Goal: Task Accomplishment & Management: Complete application form

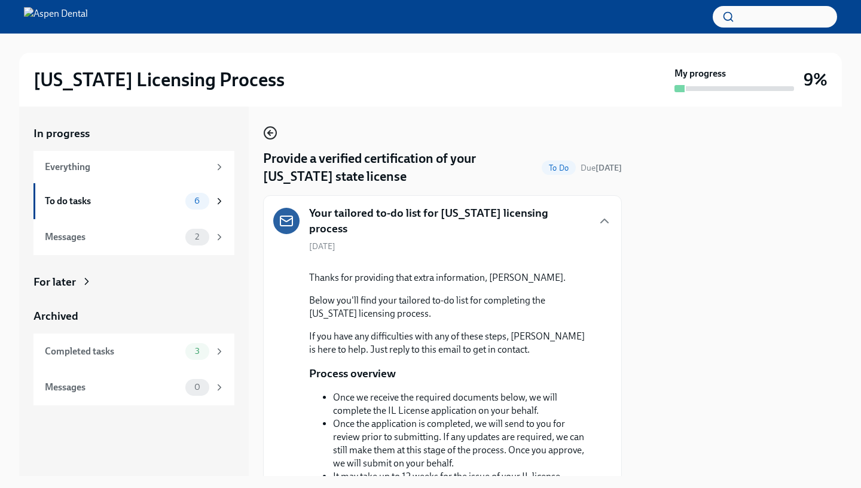
click at [273, 135] on icon "button" at bounding box center [270, 133] width 14 height 14
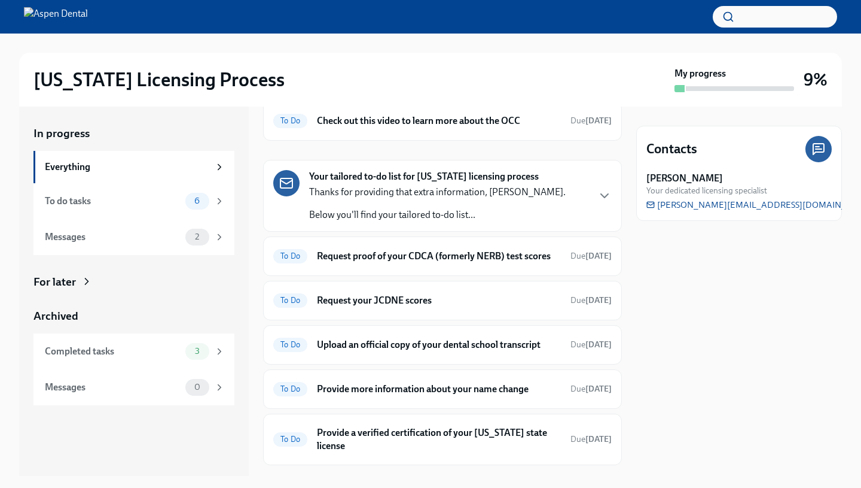
scroll to position [166, 0]
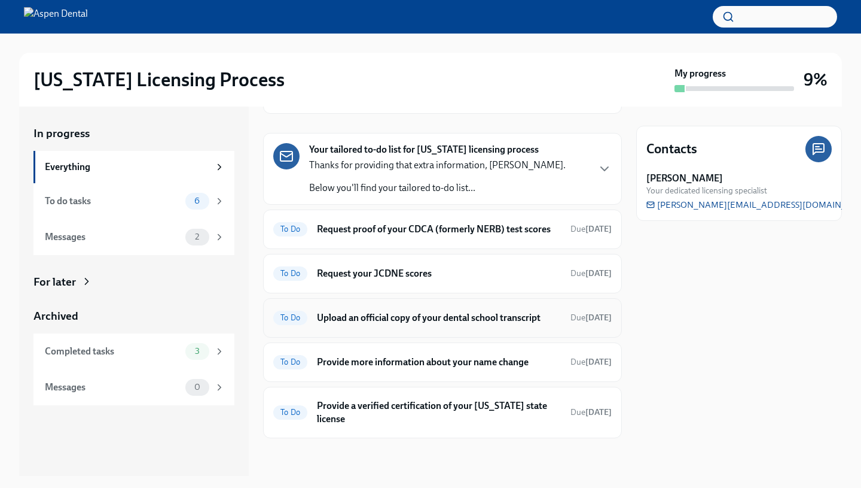
click at [291, 318] on span "To Do" at bounding box center [290, 317] width 34 height 9
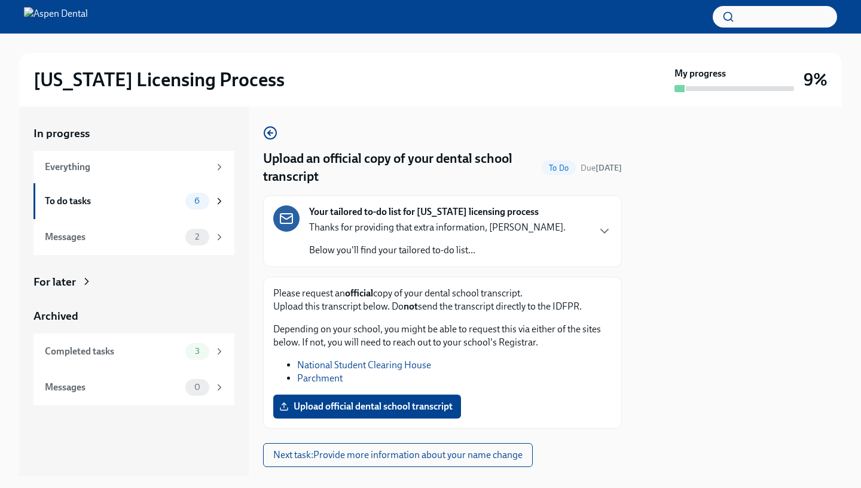
scroll to position [29, 0]
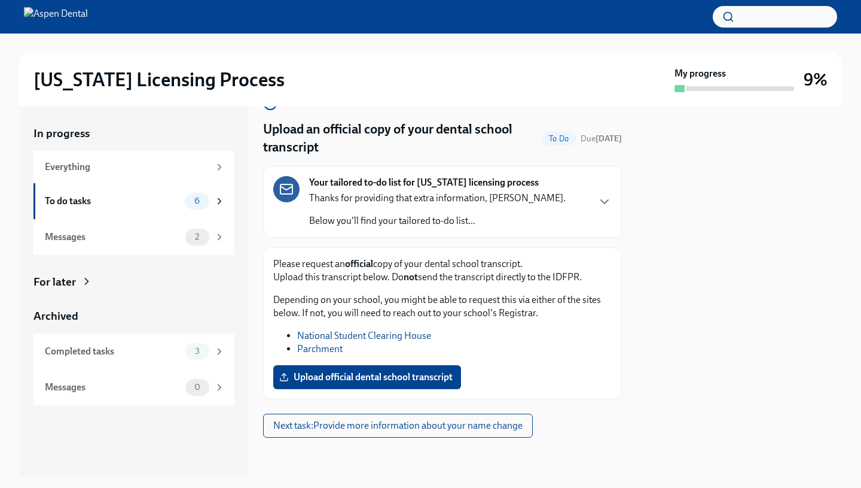
click at [314, 336] on link "National Student Clearing House" at bounding box center [364, 335] width 134 height 11
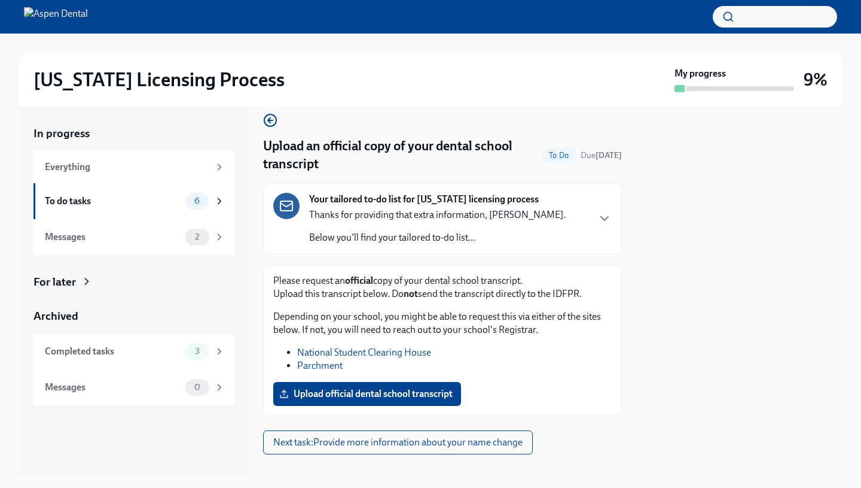
scroll to position [10, 0]
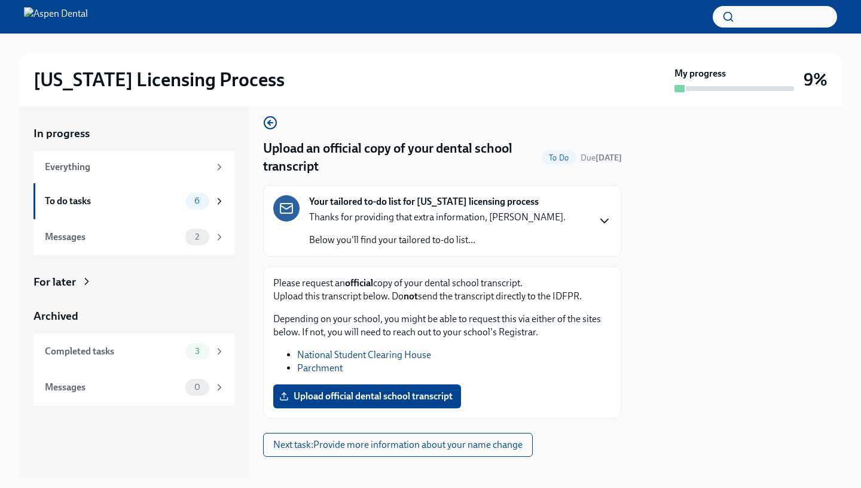
click at [607, 224] on icon "button" at bounding box center [605, 221] width 14 height 14
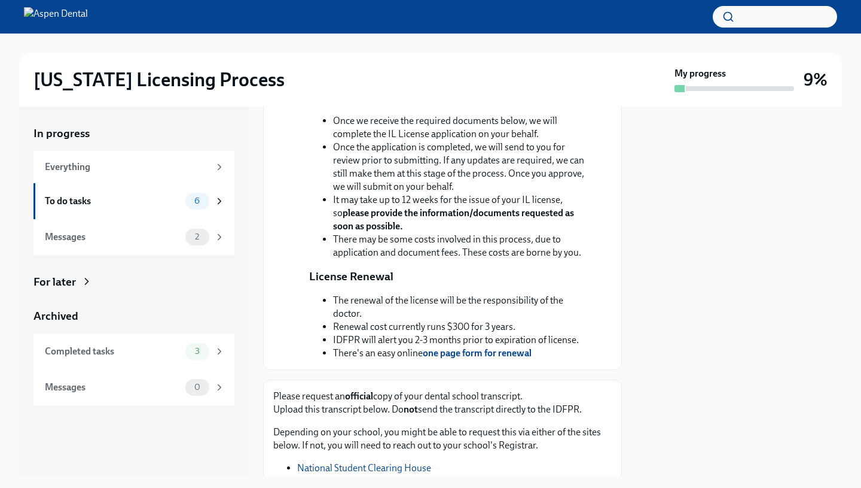
scroll to position [0, 0]
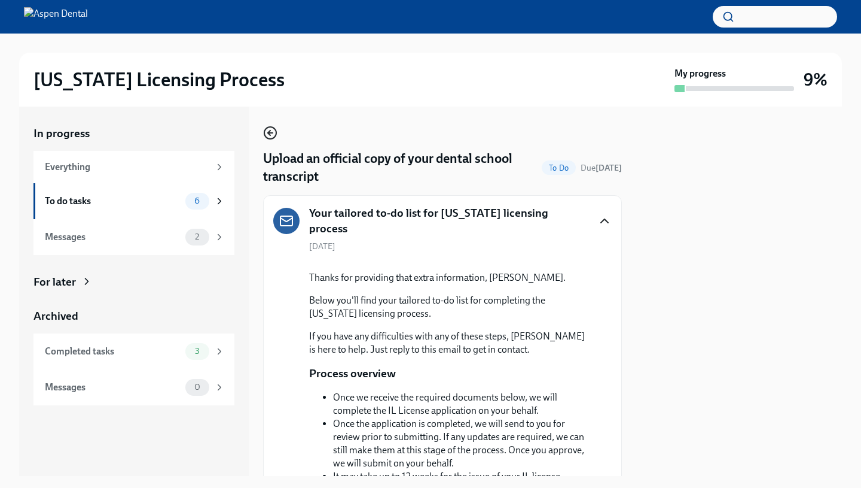
click at [264, 134] on circle "button" at bounding box center [270, 133] width 12 height 12
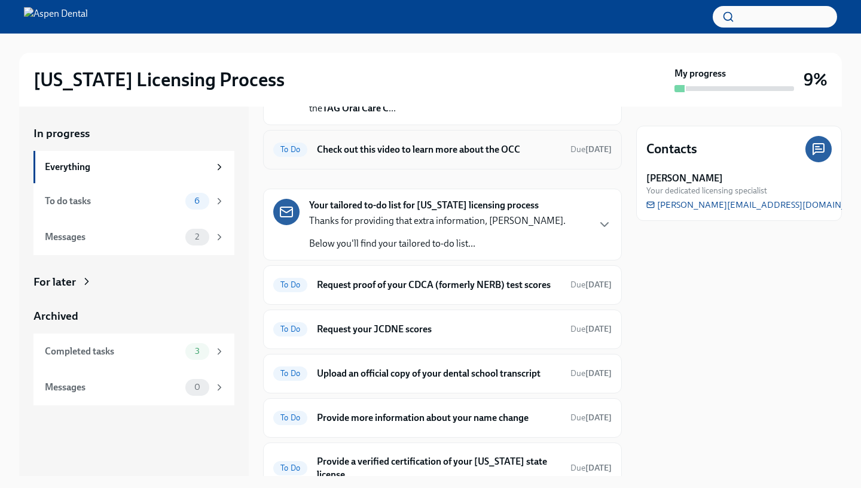
scroll to position [127, 0]
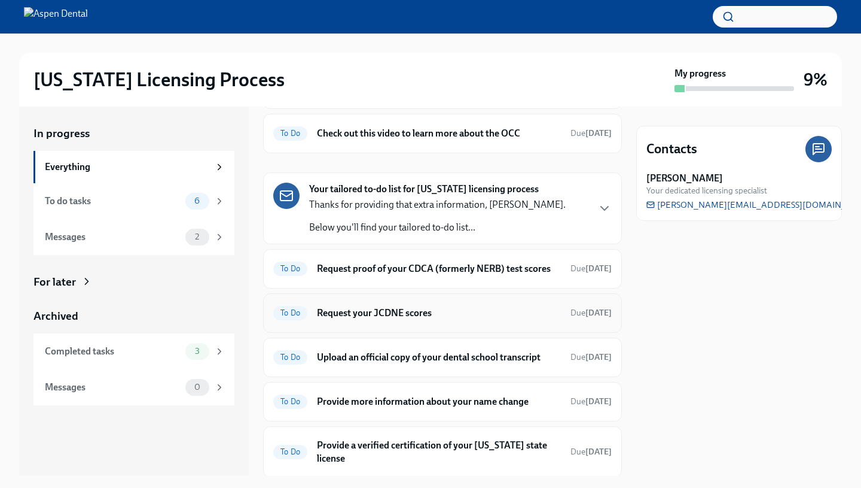
click at [377, 316] on h6 "Request your JCDNE scores" at bounding box center [439, 312] width 244 height 13
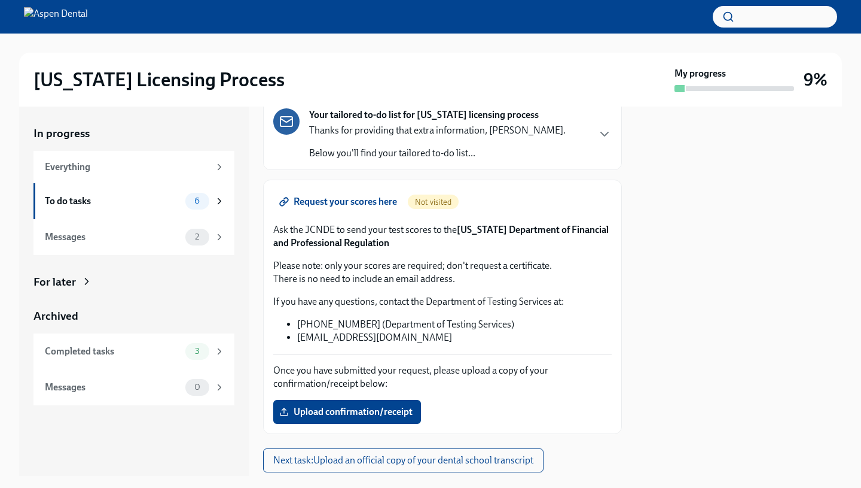
scroll to position [92, 0]
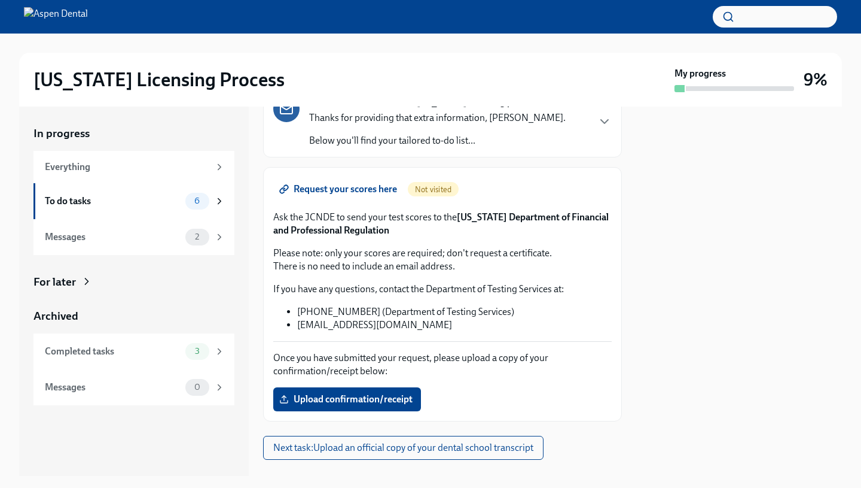
click at [362, 187] on span "Request your scores here" at bounding box center [339, 189] width 115 height 12
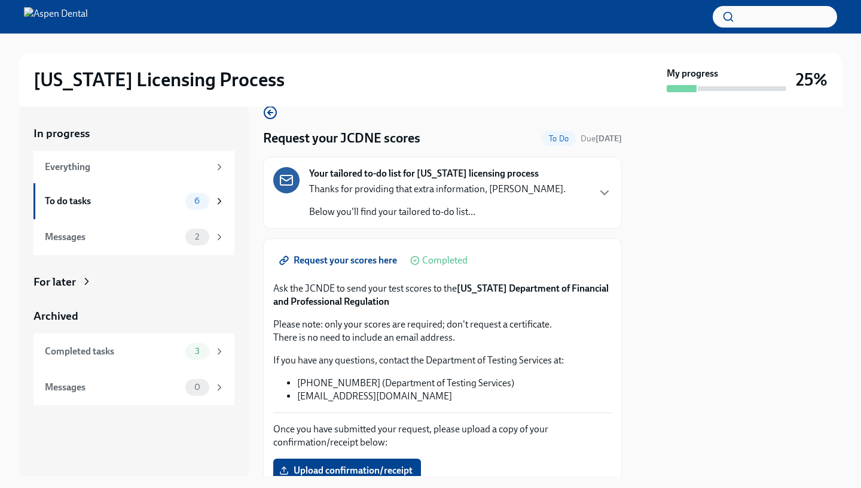
scroll to position [0, 0]
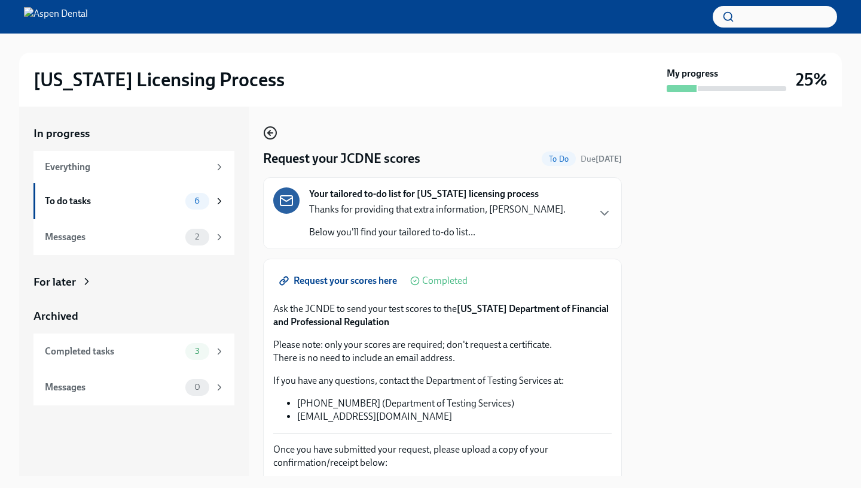
click at [267, 136] on icon "button" at bounding box center [270, 133] width 14 height 14
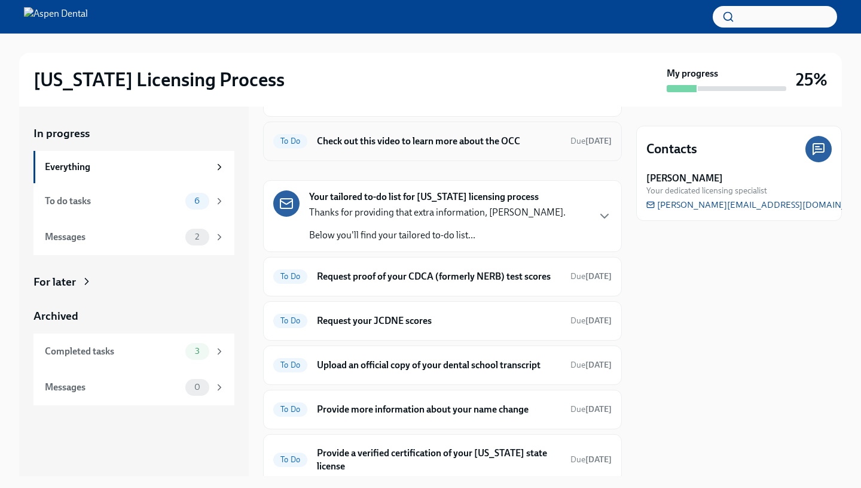
scroll to position [166, 0]
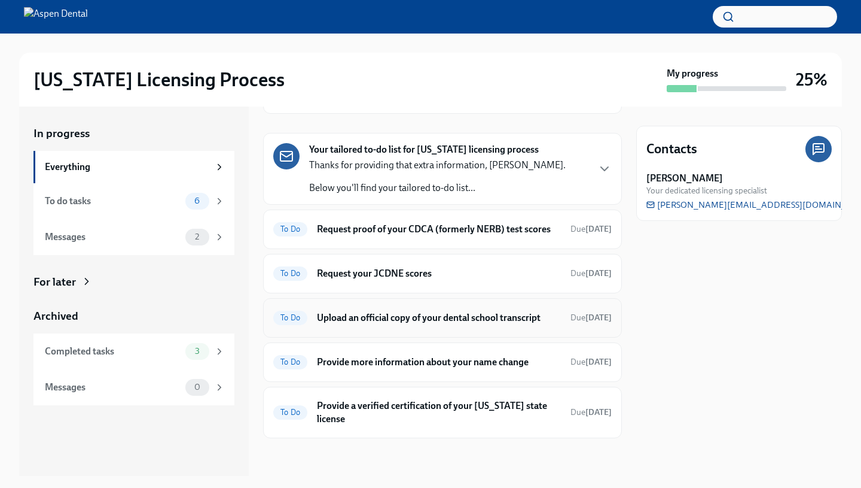
click at [343, 319] on h6 "Upload an official copy of your dental school transcript" at bounding box center [439, 317] width 244 height 13
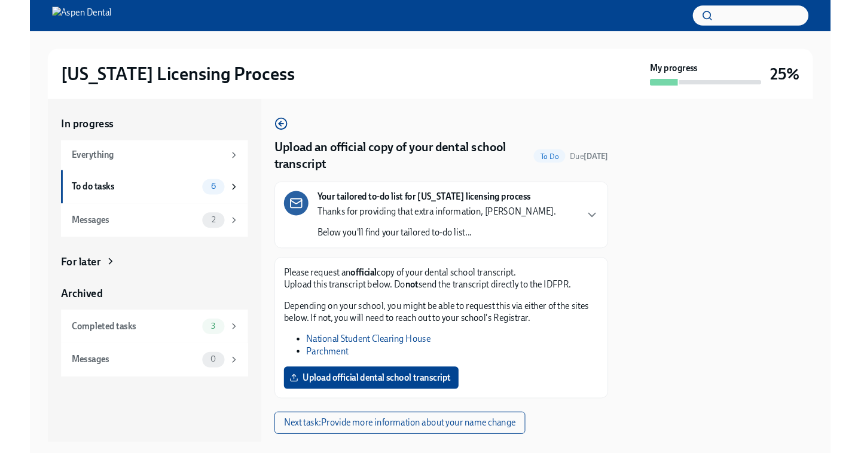
scroll to position [29, 0]
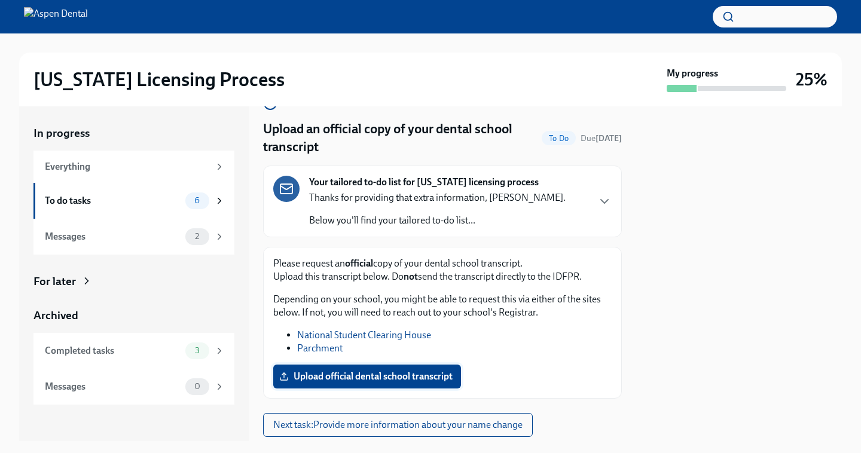
click at [372, 376] on span "Upload official dental school transcript" at bounding box center [367, 377] width 171 height 12
click at [0, 0] on input "Upload official dental school transcript" at bounding box center [0, 0] width 0 height 0
click at [398, 376] on span "Upload official dental school transcript" at bounding box center [367, 377] width 171 height 12
click at [0, 0] on input "Upload official dental school transcript" at bounding box center [0, 0] width 0 height 0
click at [304, 383] on span "Upload official dental school transcript" at bounding box center [367, 377] width 171 height 12
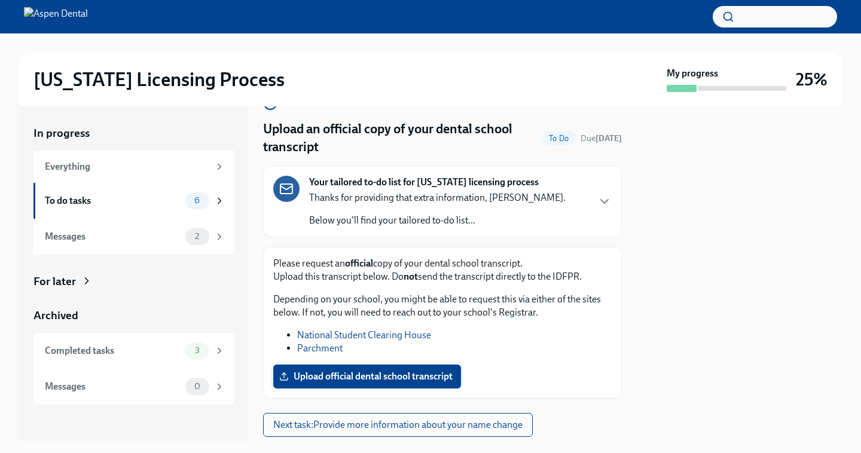
click at [0, 0] on input "Upload official dental school transcript" at bounding box center [0, 0] width 0 height 0
click at [379, 374] on span "Upload official dental school transcript" at bounding box center [367, 377] width 171 height 12
click at [0, 0] on input "Upload official dental school transcript" at bounding box center [0, 0] width 0 height 0
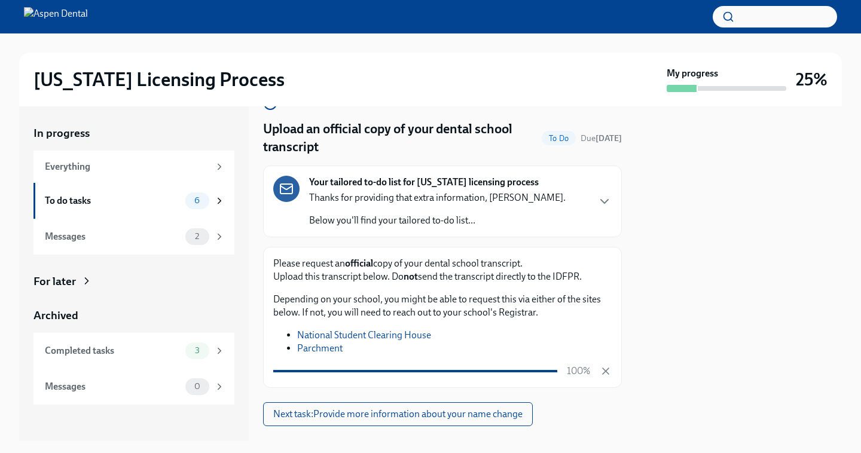
scroll to position [53, 0]
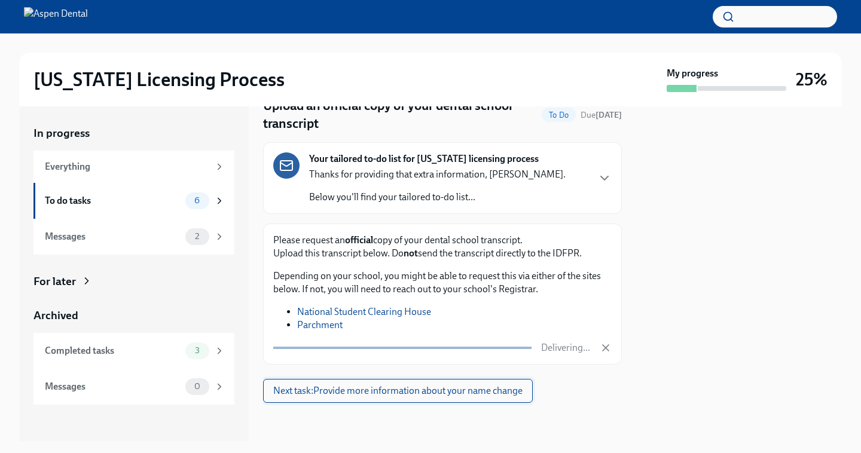
click at [385, 397] on span "Next task : Provide more information about your name change" at bounding box center [397, 391] width 249 height 12
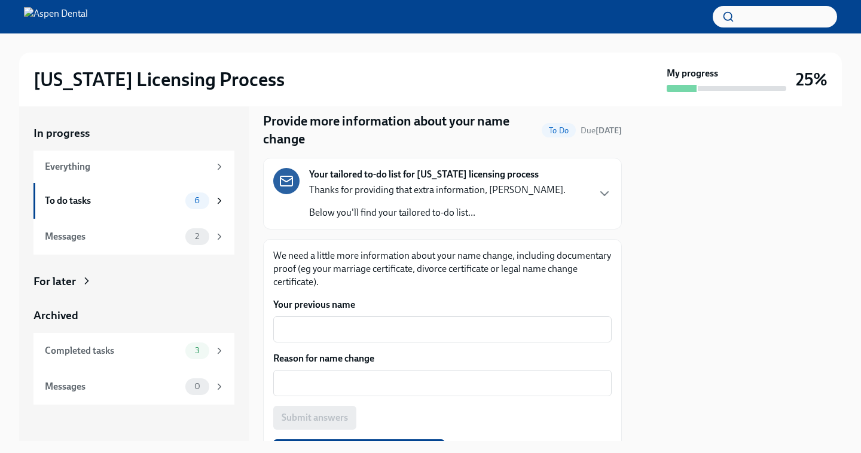
scroll to position [28, 0]
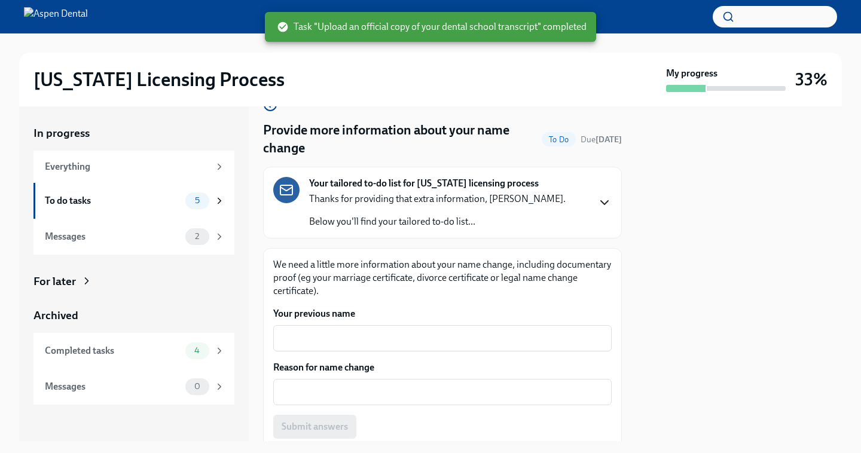
click at [604, 203] on icon "button" at bounding box center [605, 203] width 14 height 14
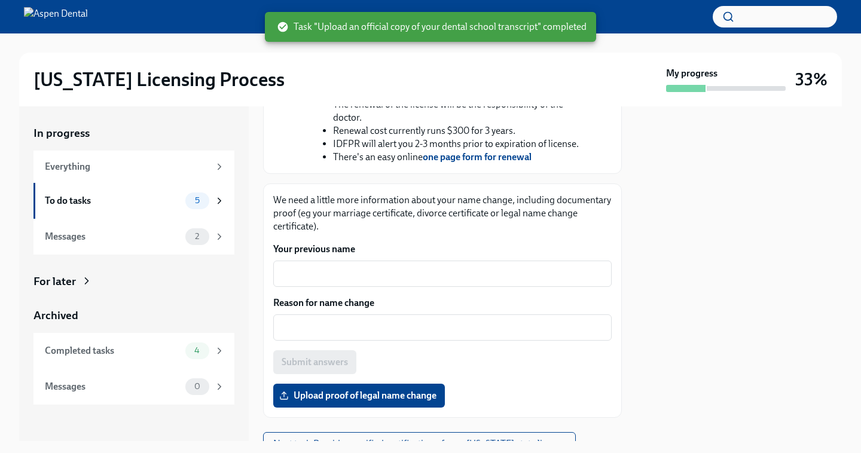
scroll to position [474, 0]
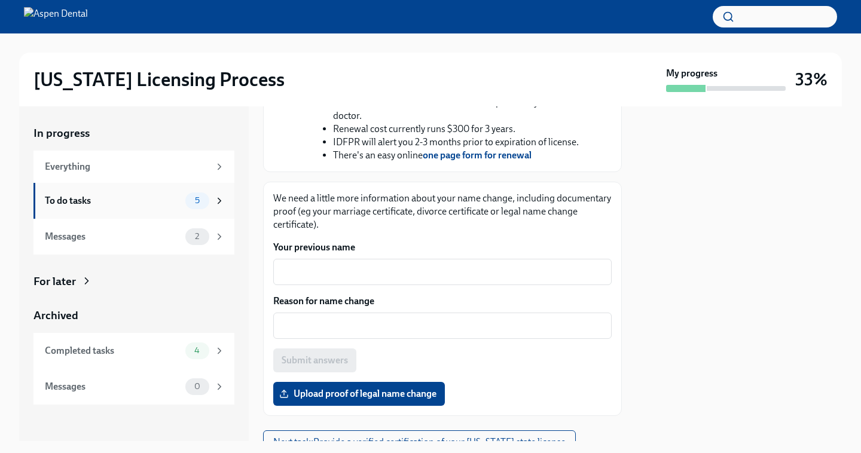
click at [221, 208] on div "5" at bounding box center [204, 201] width 39 height 17
